Goal: Information Seeking & Learning: Learn about a topic

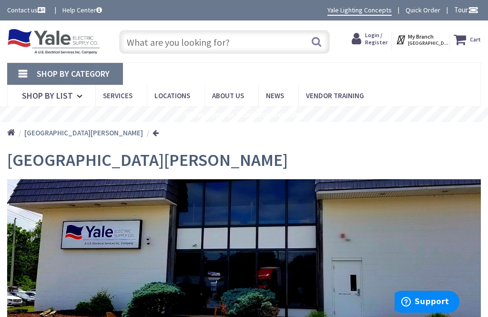
click at [209, 35] on input "text" at bounding box center [224, 42] width 210 height 24
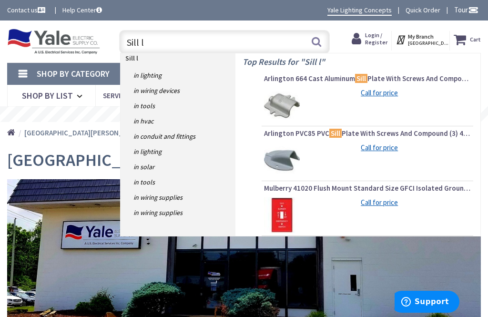
type input "Sill l"
click at [145, 71] on link "in Lighting" at bounding box center [178, 75] width 115 height 15
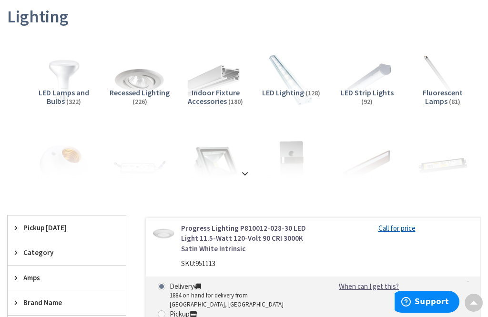
scroll to position [144, 0]
click at [19, 250] on icon at bounding box center [18, 252] width 7 height 7
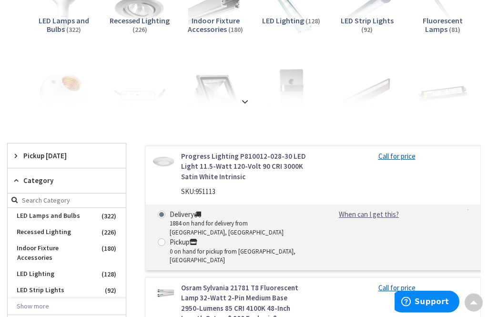
scroll to position [216, 0]
click at [67, 247] on span "Indoor Fixture Accessories" at bounding box center [67, 253] width 118 height 26
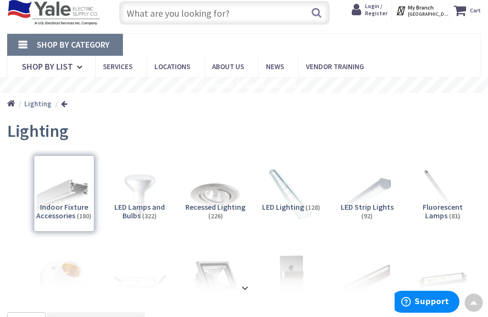
scroll to position [0, 0]
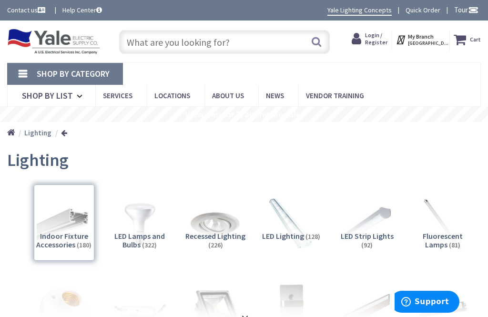
click at [205, 42] on input "text" at bounding box center [224, 42] width 210 height 24
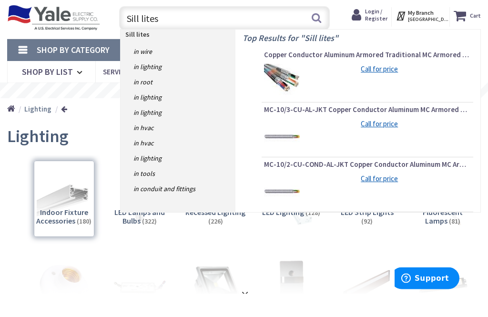
type input "Sill lites"
click at [153, 83] on link "in Lighting" at bounding box center [178, 90] width 115 height 15
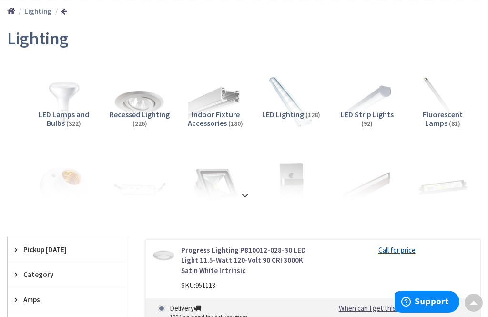
scroll to position [122, 0]
click at [247, 191] on strong at bounding box center [244, 195] width 11 height 10
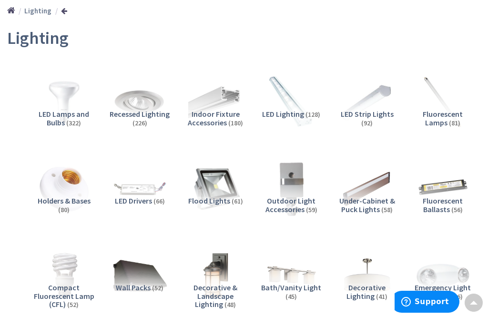
click at [244, 201] on h5 "Flood Lights (61)" at bounding box center [216, 201] width 61 height 9
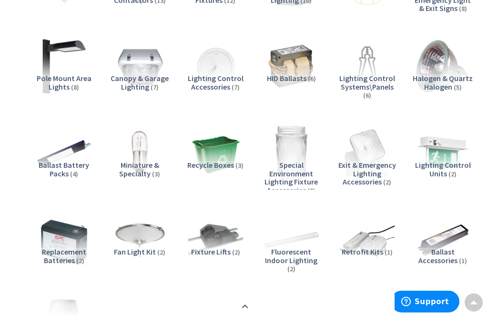
scroll to position [588, 0]
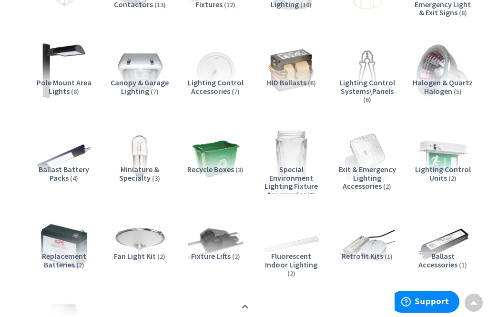
click at [140, 163] on img at bounding box center [140, 157] width 54 height 54
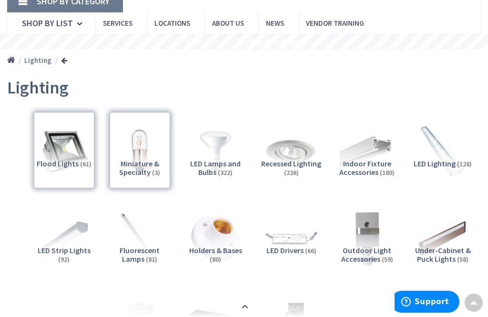
scroll to position [72, 0]
